Goal: Communication & Community: Connect with others

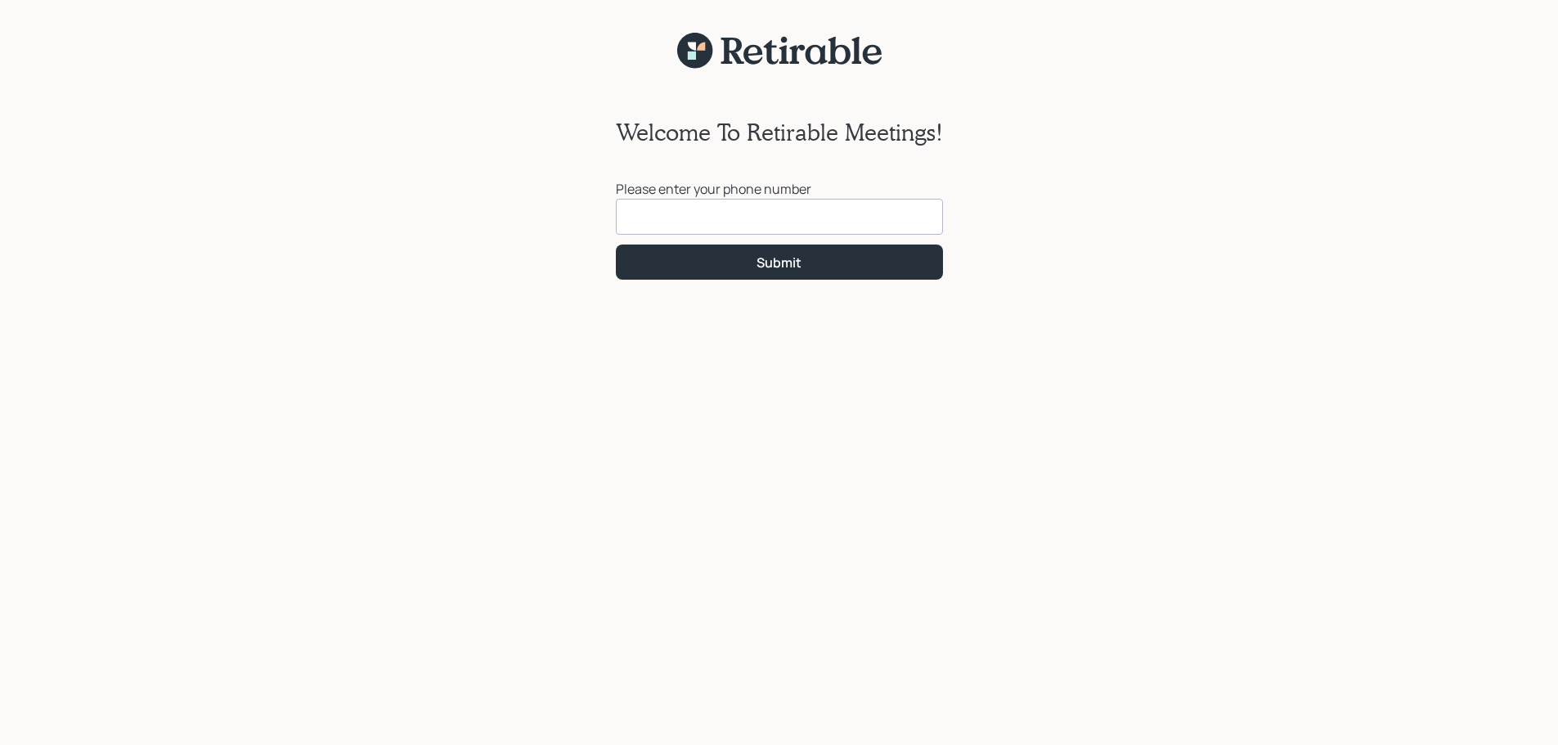
click at [645, 220] on input at bounding box center [779, 217] width 327 height 36
type input "(509) 230-8524"
click button "Submit" at bounding box center [779, 262] width 327 height 35
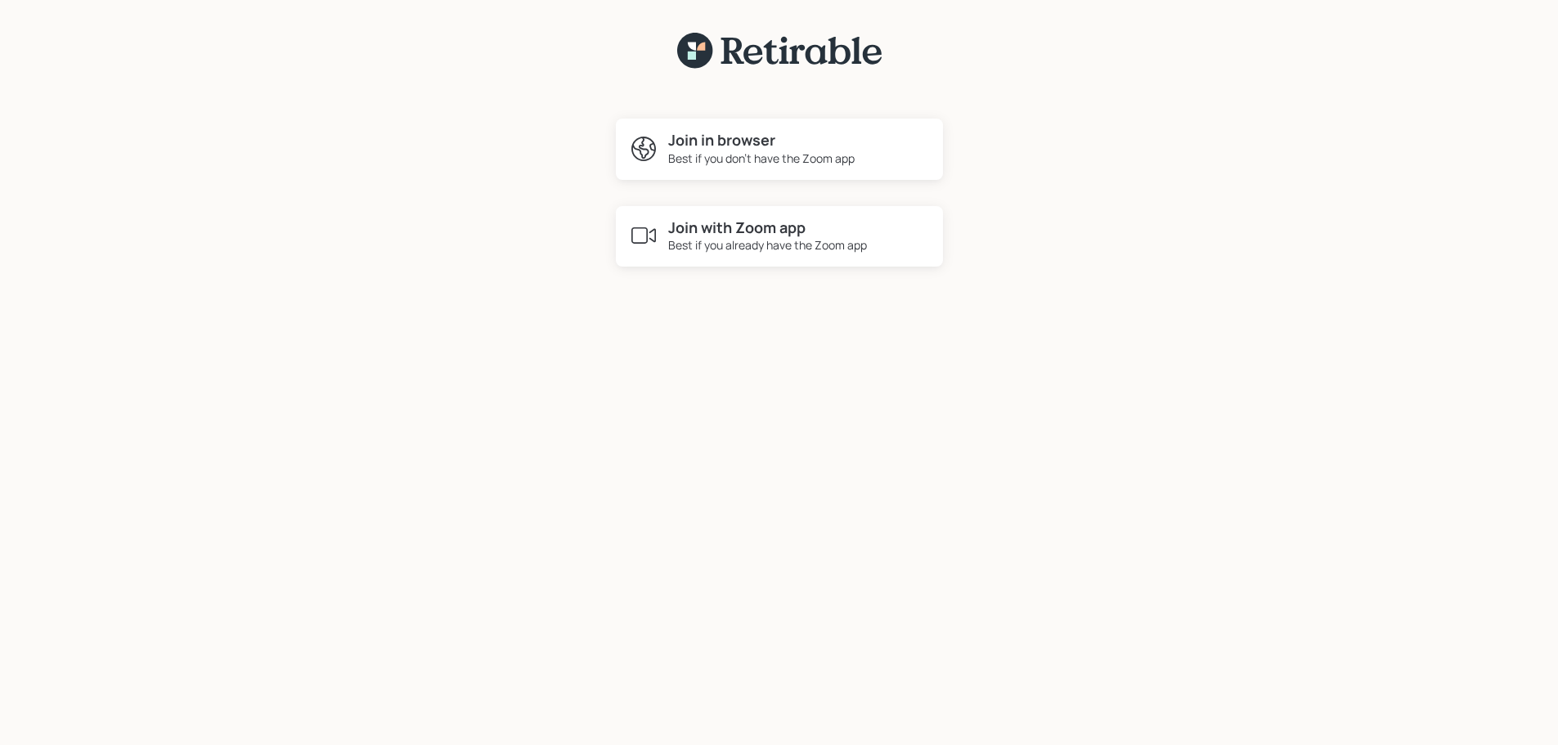
click at [803, 245] on div "Best if you already have the Zoom app" at bounding box center [767, 244] width 199 height 17
click at [773, 146] on h4 "Join in browser" at bounding box center [761, 141] width 187 height 18
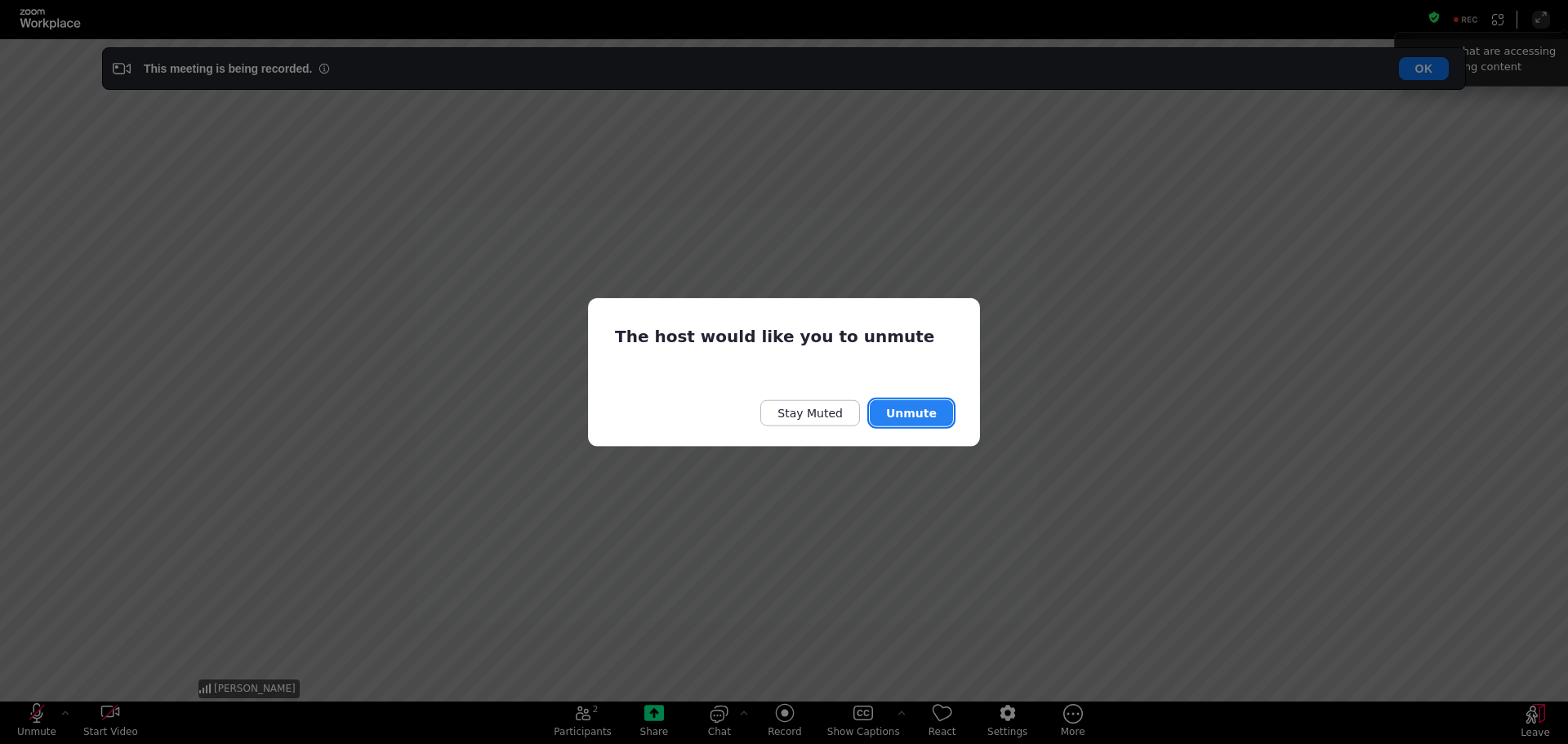
click at [900, 413] on button "Unmute" at bounding box center [910, 413] width 83 height 26
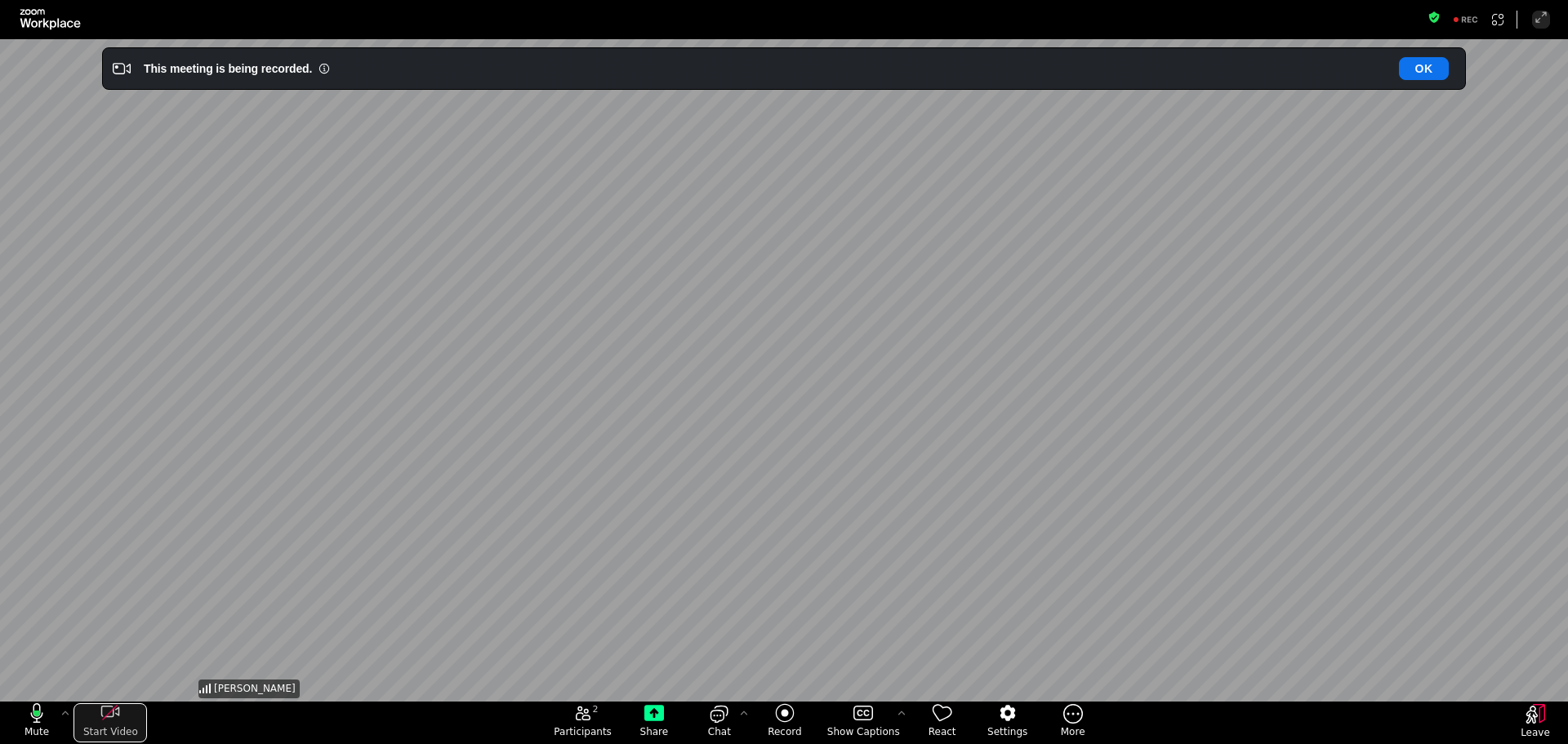
click at [111, 716] on icon "start my video" at bounding box center [111, 713] width 20 height 20
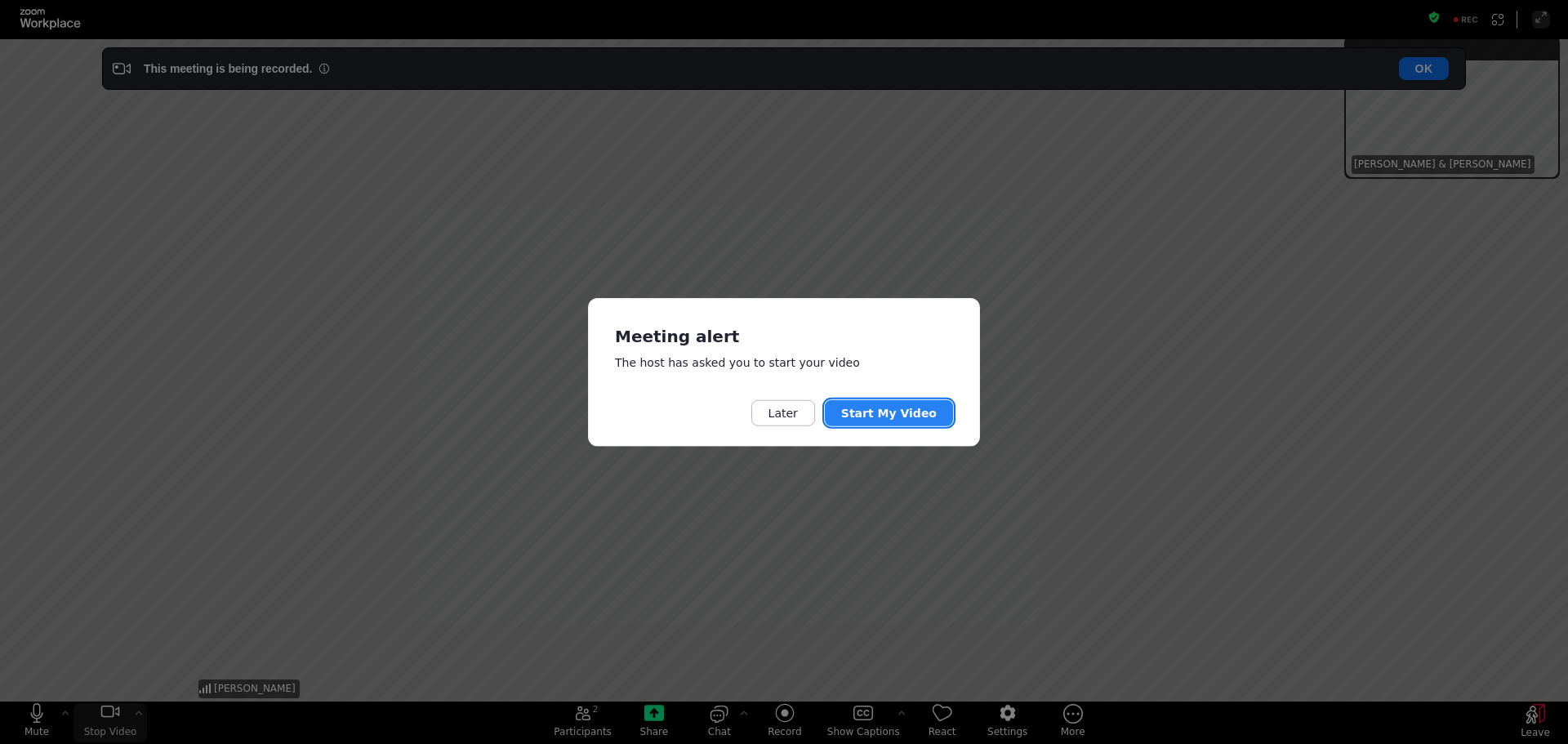
click at [930, 414] on button "Start My Video" at bounding box center [888, 413] width 128 height 26
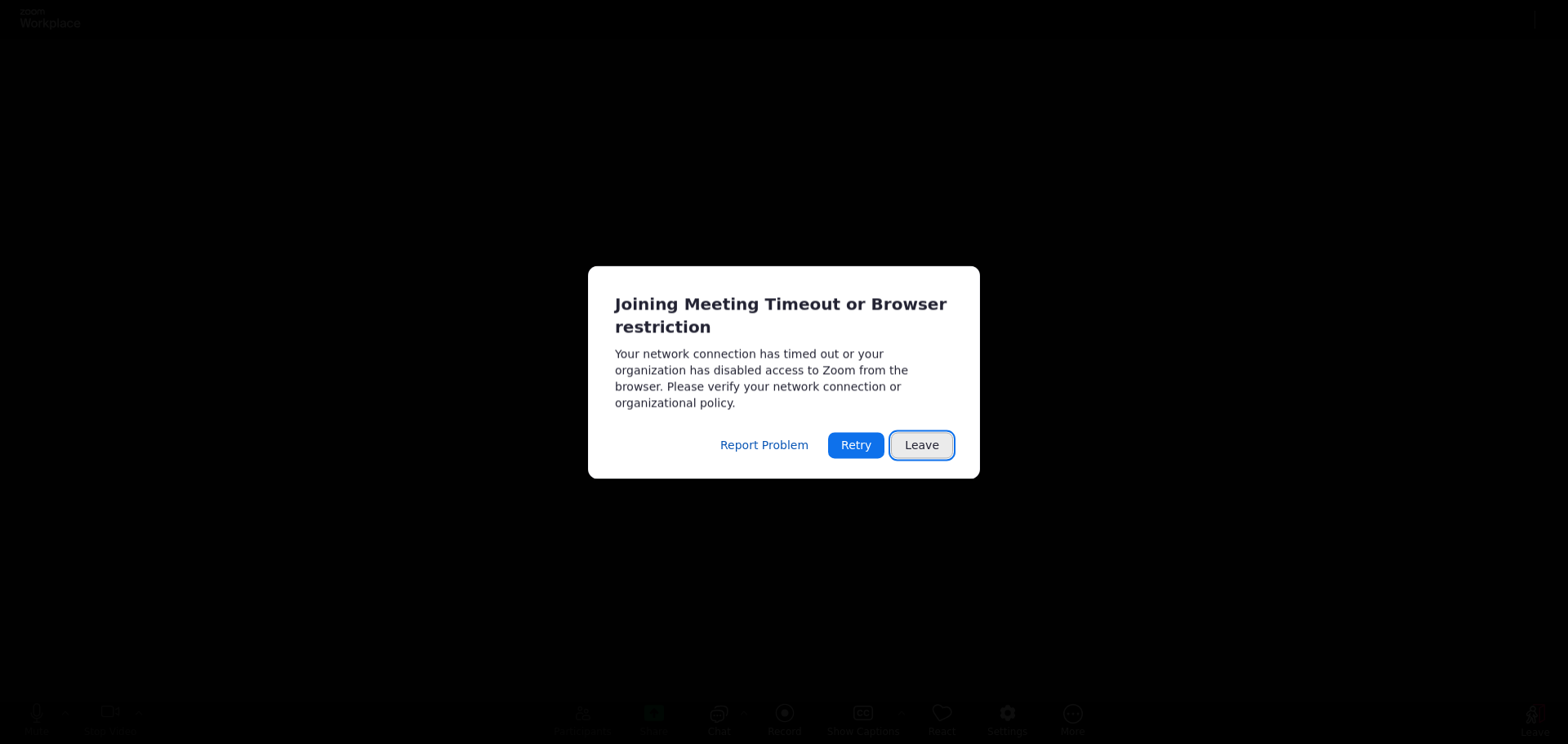
click at [926, 440] on button "Leave" at bounding box center [922, 445] width 62 height 26
